Goal: Navigation & Orientation: Find specific page/section

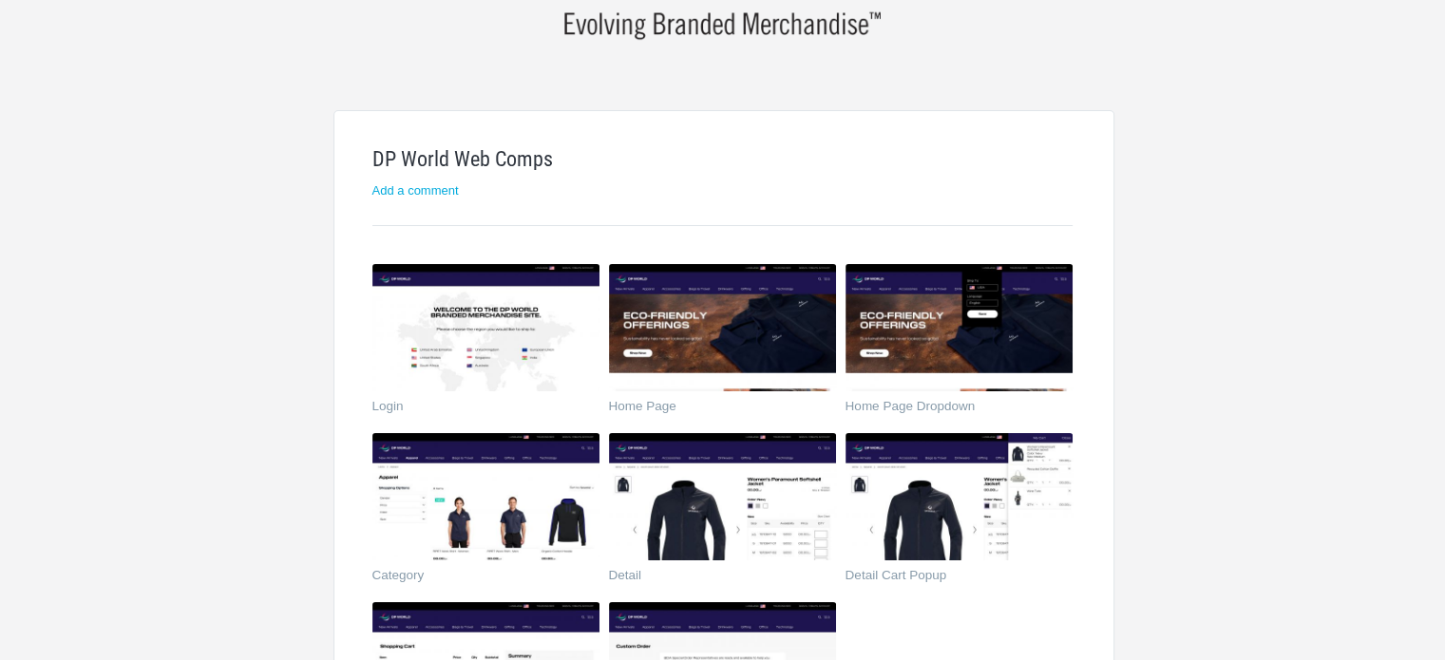
scroll to position [190, 0]
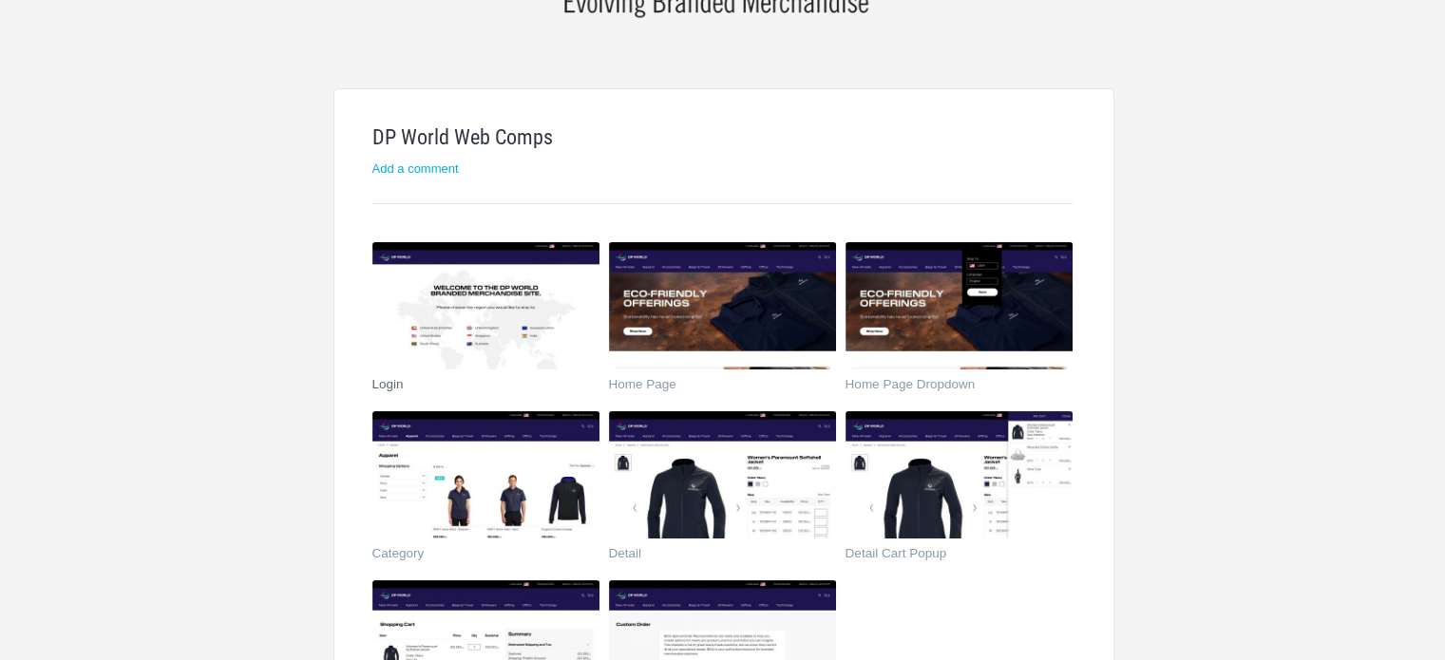
click at [513, 292] on img at bounding box center [485, 305] width 227 height 127
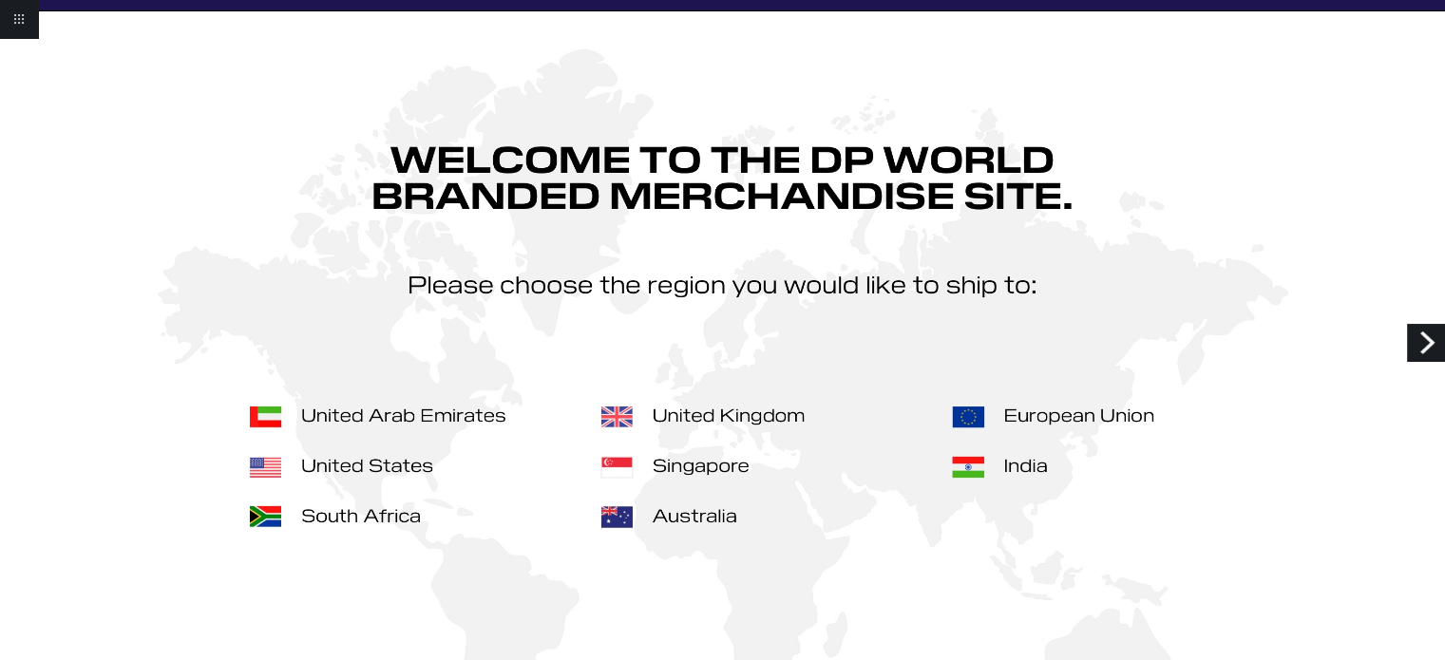
scroll to position [190, 0]
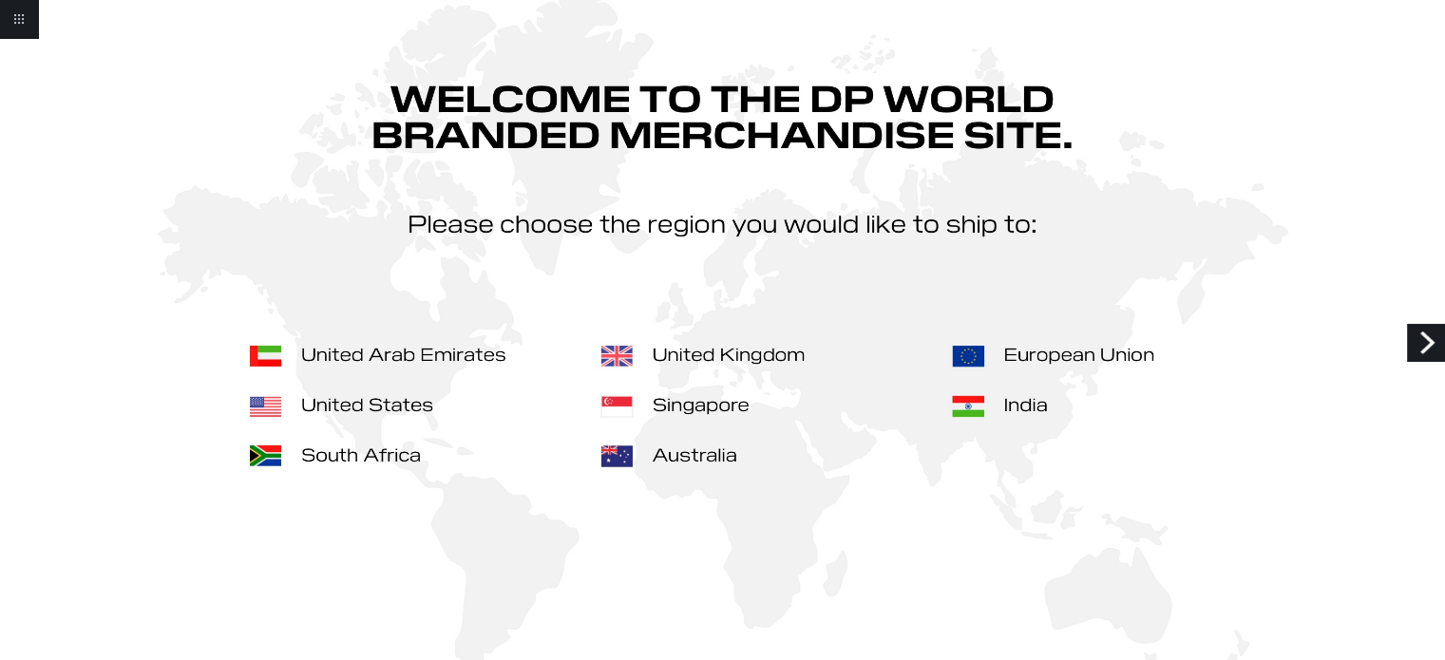
click at [1430, 341] on link "Next" at bounding box center [1426, 343] width 38 height 38
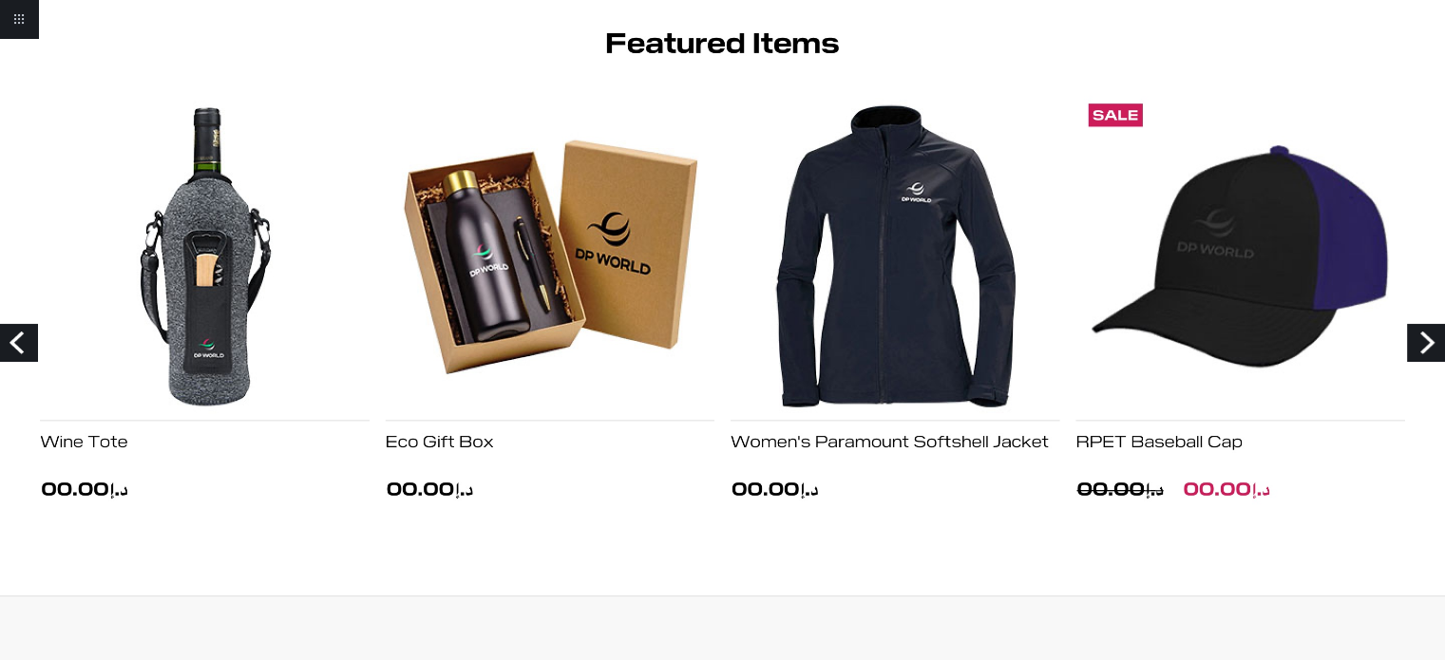
scroll to position [2661, 0]
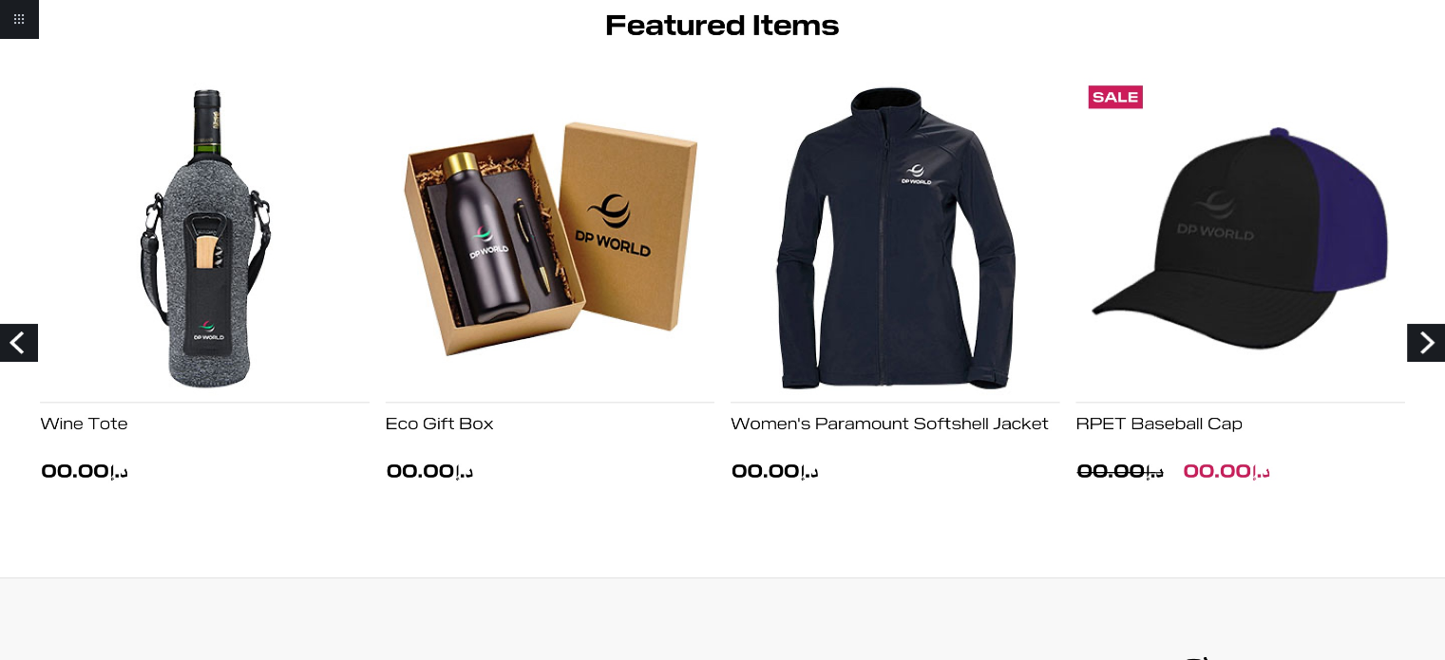
click at [1421, 342] on link "Next" at bounding box center [1426, 343] width 38 height 38
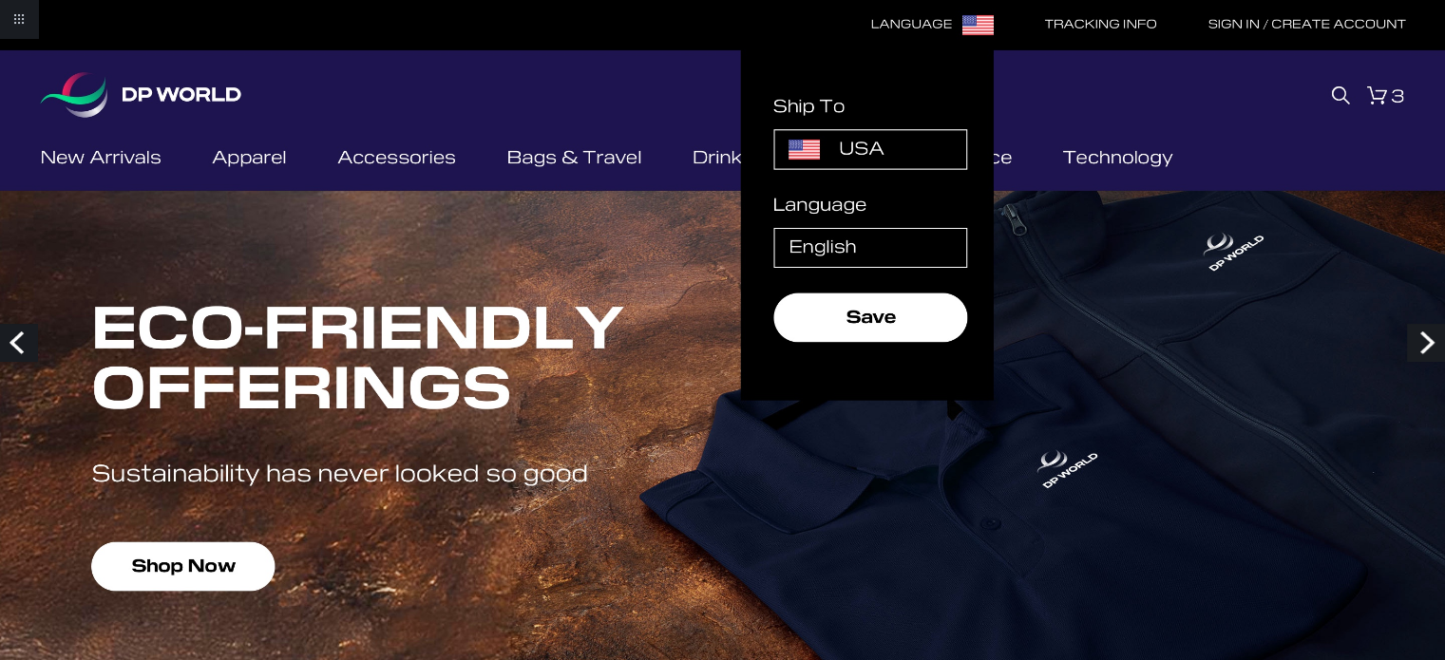
click at [1417, 331] on link "Next" at bounding box center [1426, 343] width 38 height 38
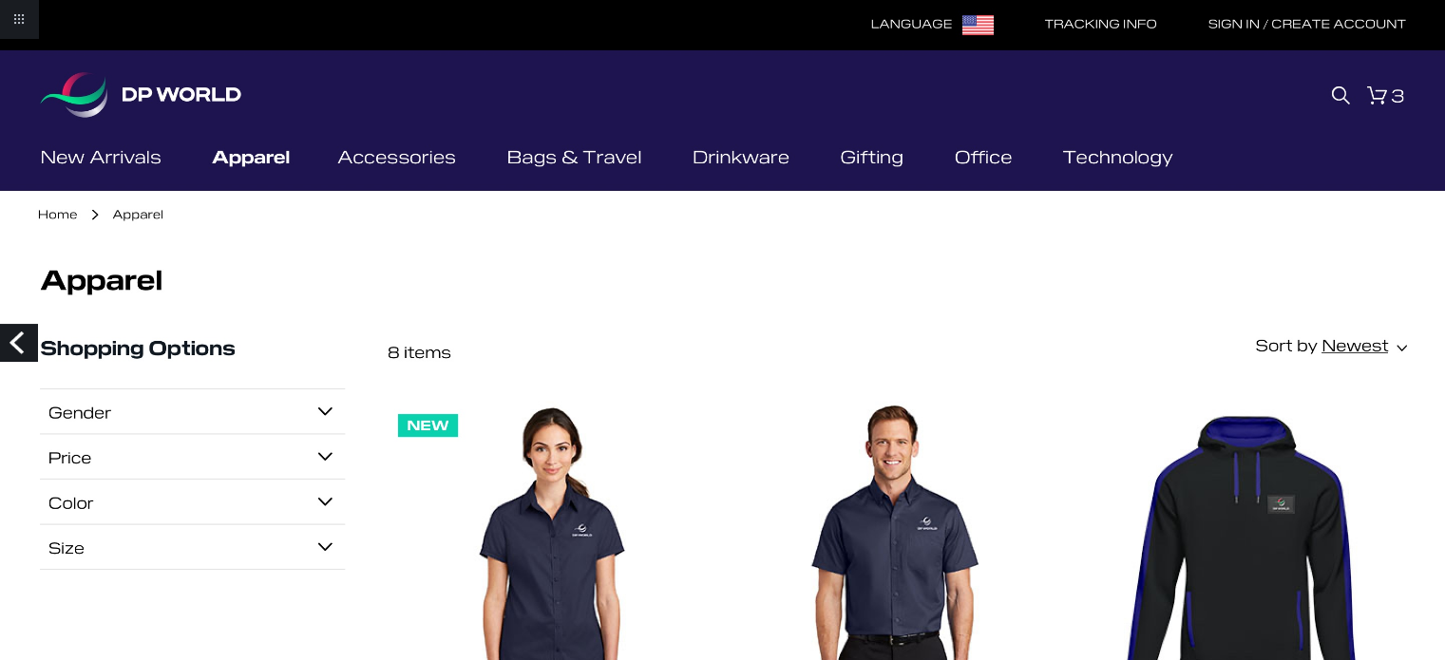
click at [16, 347] on link "Previous" at bounding box center [19, 343] width 38 height 38
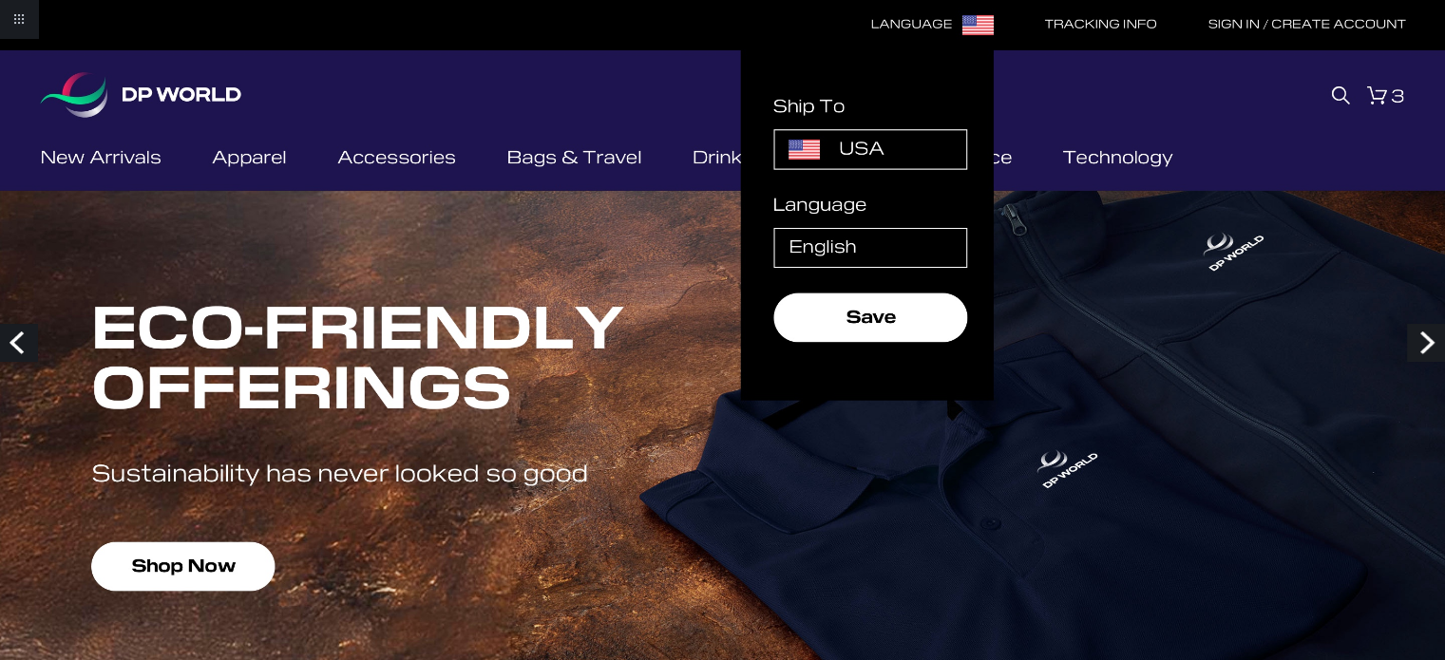
click at [16, 347] on link "Previous" at bounding box center [19, 343] width 38 height 38
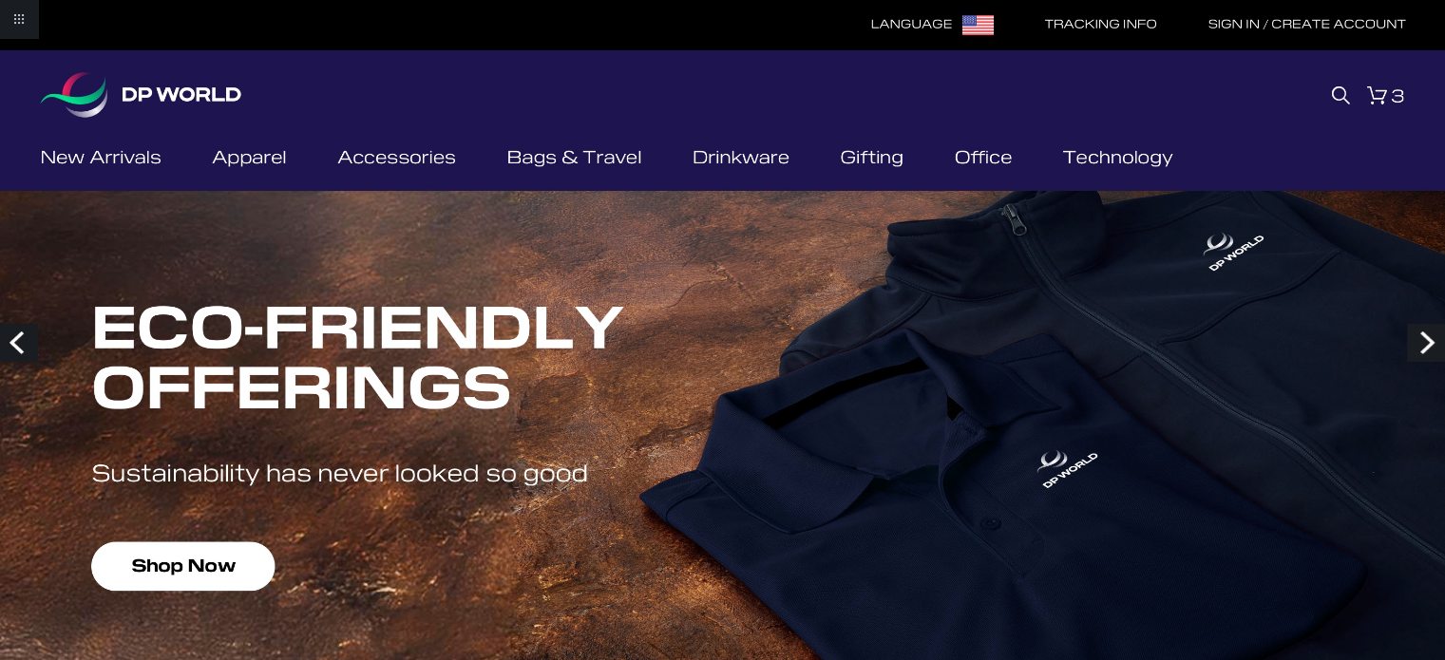
click at [16, 347] on link "Previous" at bounding box center [19, 343] width 38 height 38
